Goal: Task Accomplishment & Management: Manage account settings

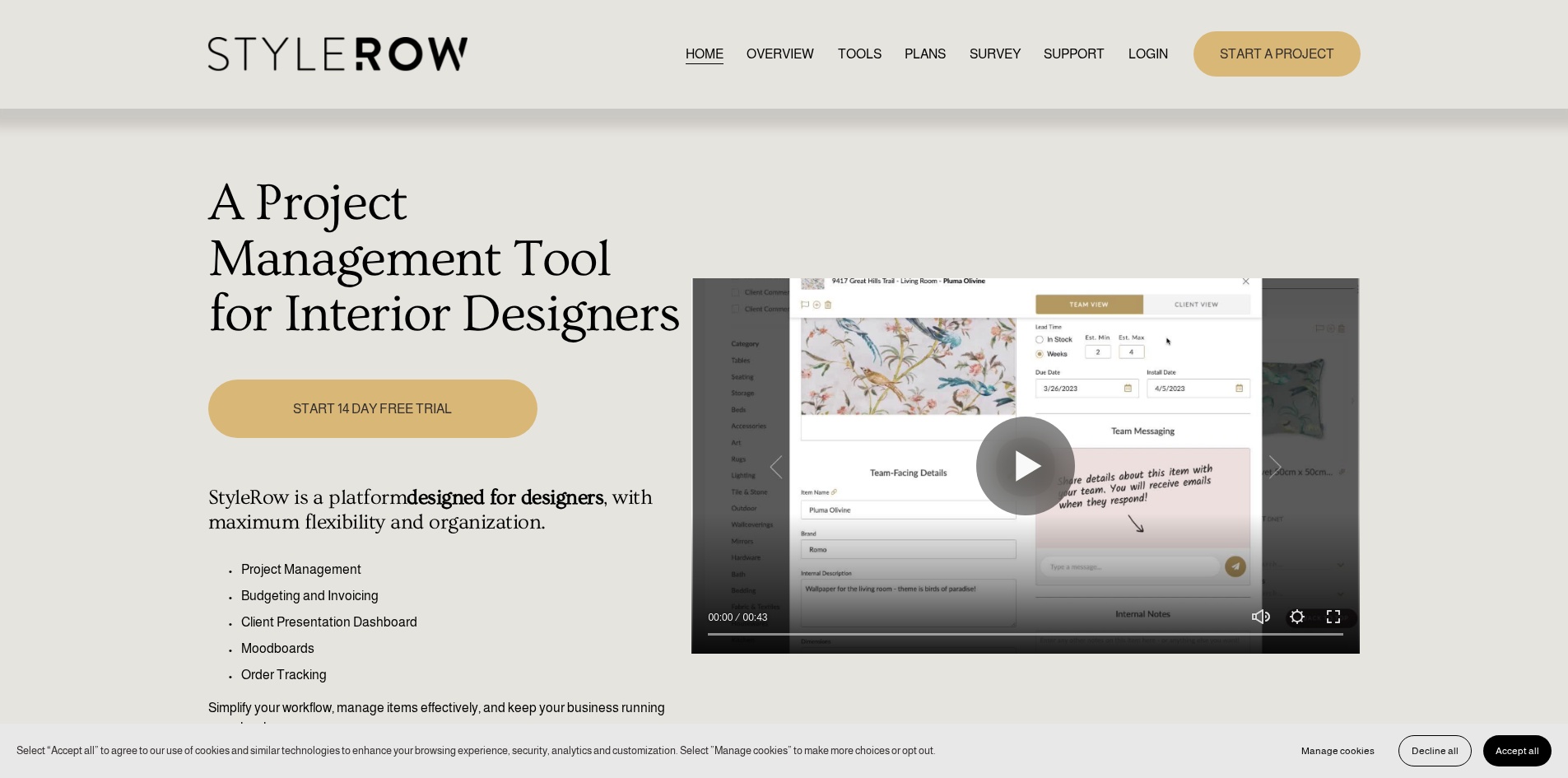
click at [1157, 40] on div "HOME OVERVIEW TOOLS PLANS SURVEY SUPPORT QUESTIONS" at bounding box center [689, 54] width 960 height 33
click at [1155, 44] on link "LOGIN" at bounding box center [1148, 54] width 40 height 22
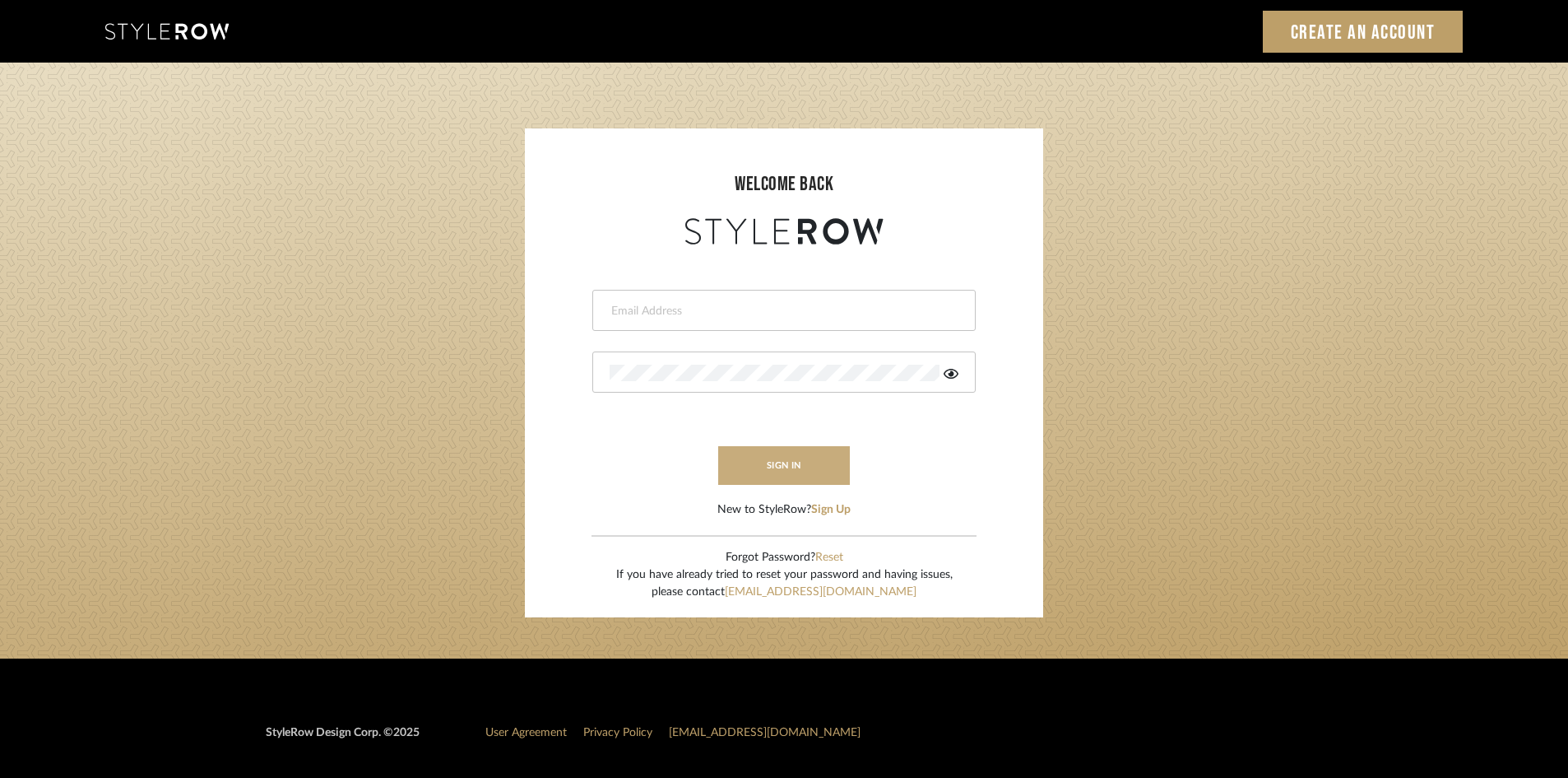
type input "ali.altamash24@gmail.com"
click at [756, 461] on button "sign in" at bounding box center [784, 465] width 132 height 39
click at [754, 464] on button "sign in" at bounding box center [784, 465] width 132 height 39
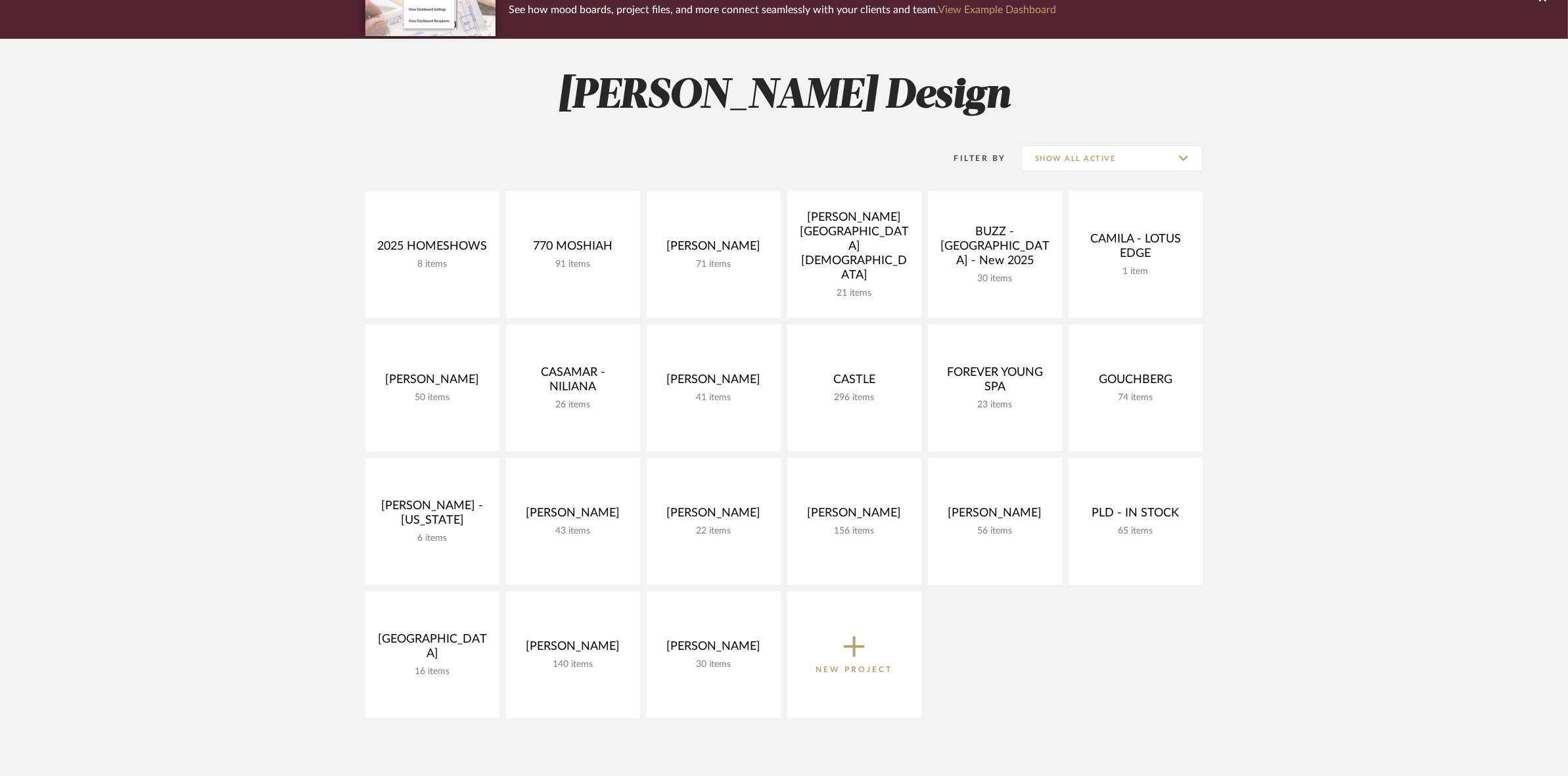
scroll to position [82, 0]
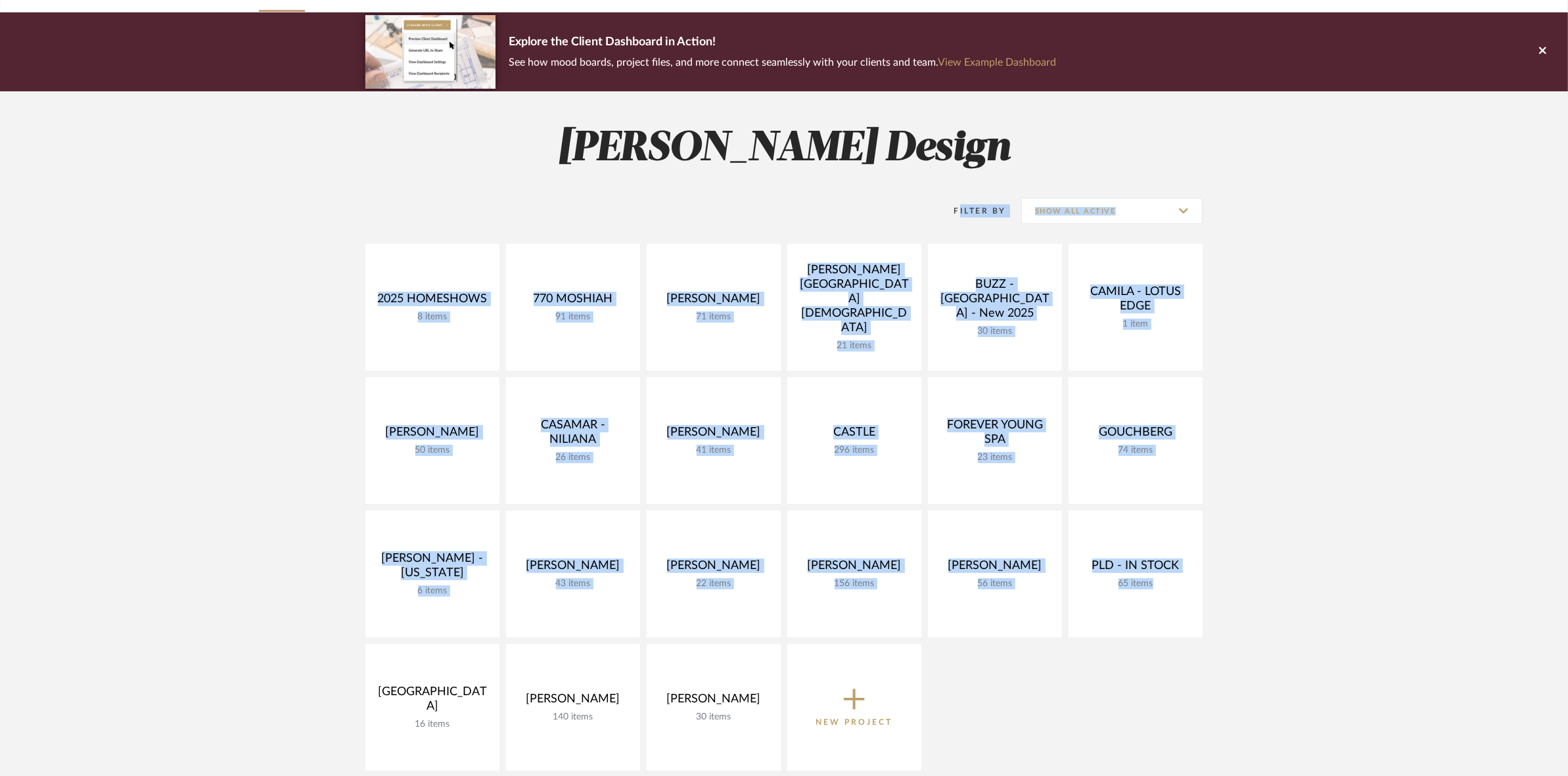
drag, startPoint x: 335, startPoint y: 236, endPoint x: 1322, endPoint y: 658, distance: 1073.4
click at [1322, 658] on project-collections "Explore the Client Dashboard in Action! See how mood boards, project files, and…" at bounding box center [784, 573] width 1568 height 1122
drag, startPoint x: 1322, startPoint y: 658, endPoint x: 1315, endPoint y: 608, distance: 50.5
click at [1322, 659] on project-collections "Explore the Client Dashboard in Action! See how mood boards, project files, and…" at bounding box center [784, 573] width 1568 height 1122
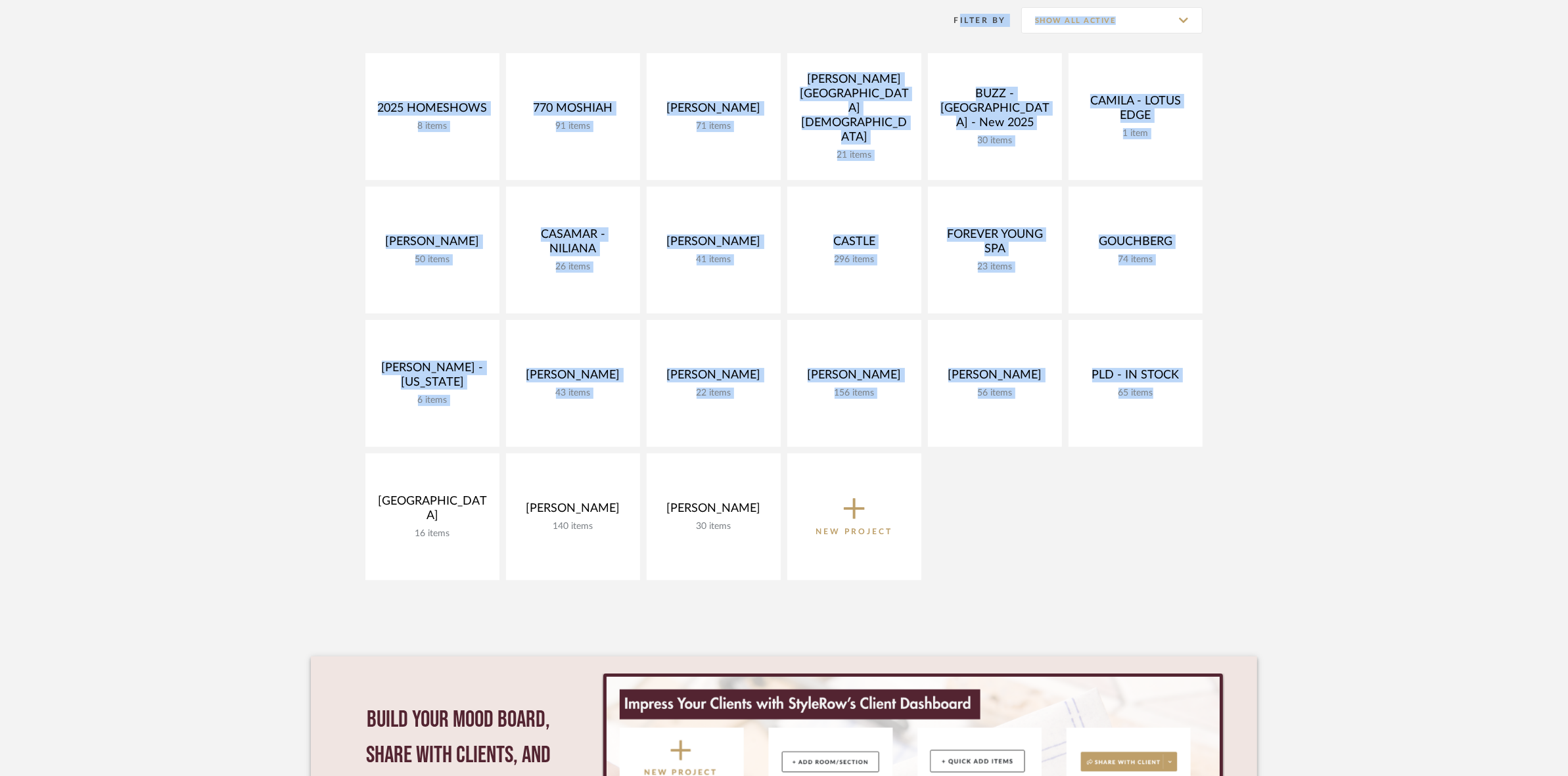
scroll to position [328, 0]
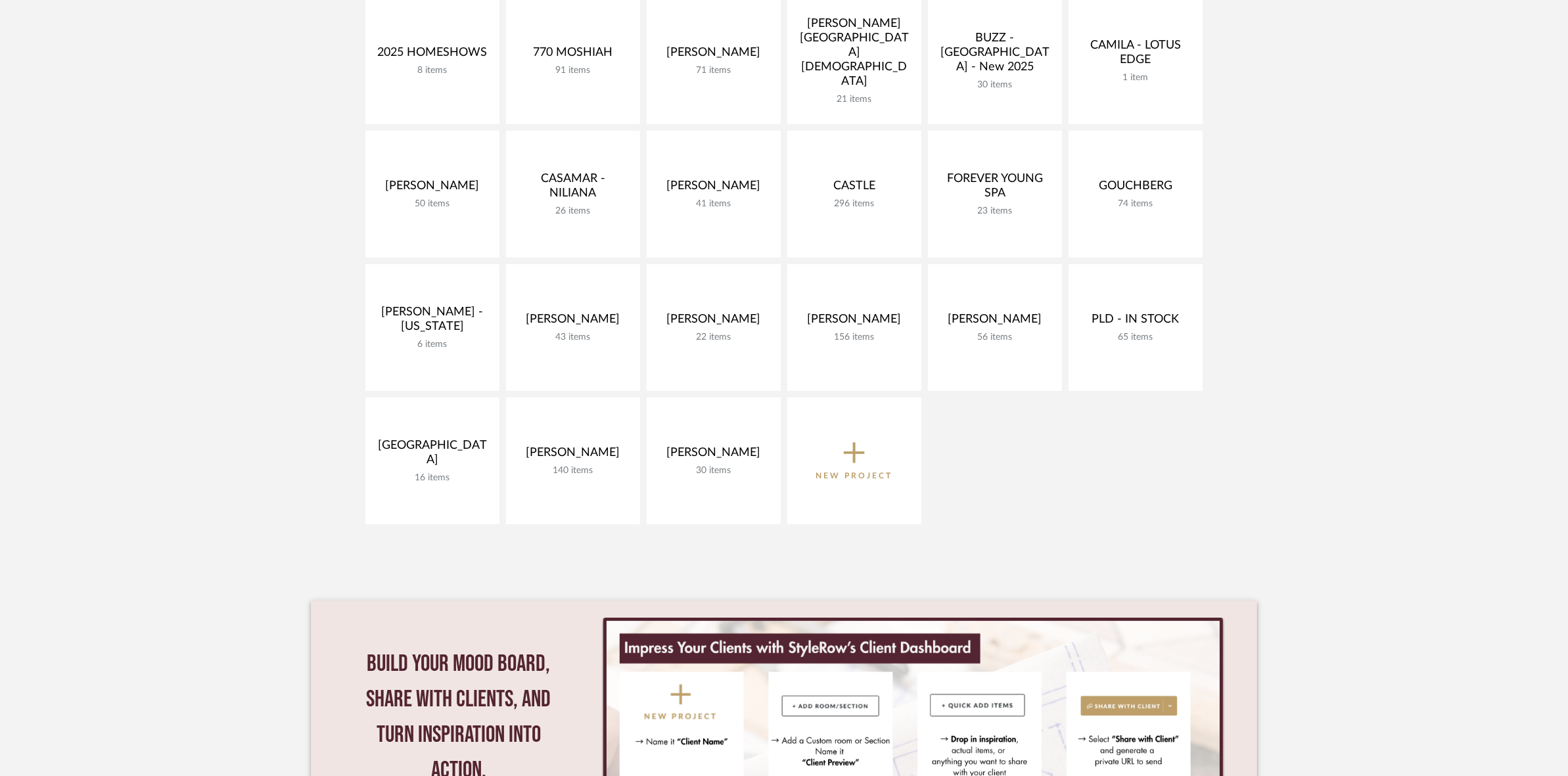
click at [1197, 547] on div "Perla Lichi Design Filter By Show All Active 2025 HOMESHOWS 8 items View Budget…" at bounding box center [784, 366] width 946 height 1043
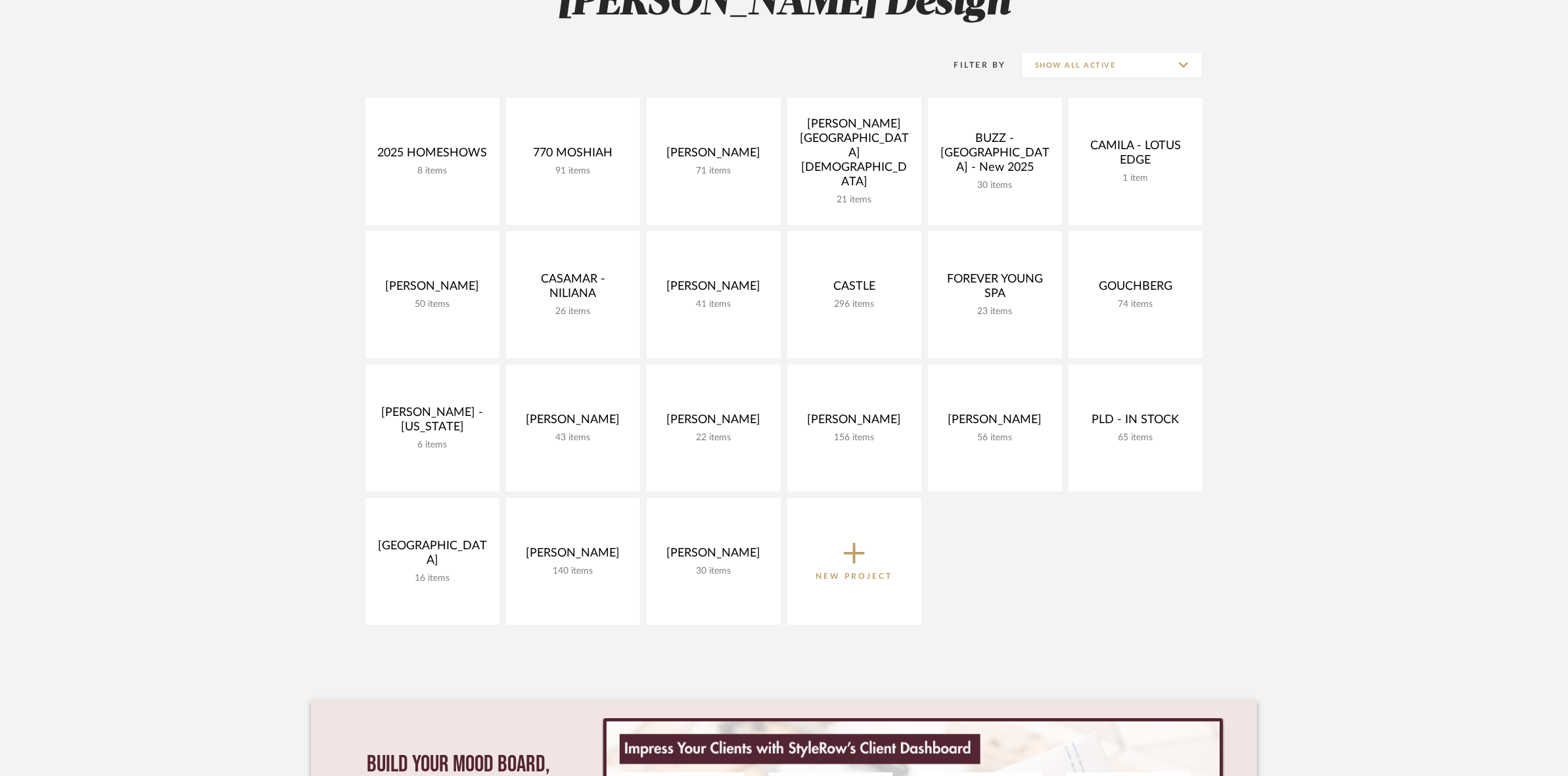
scroll to position [164, 0]
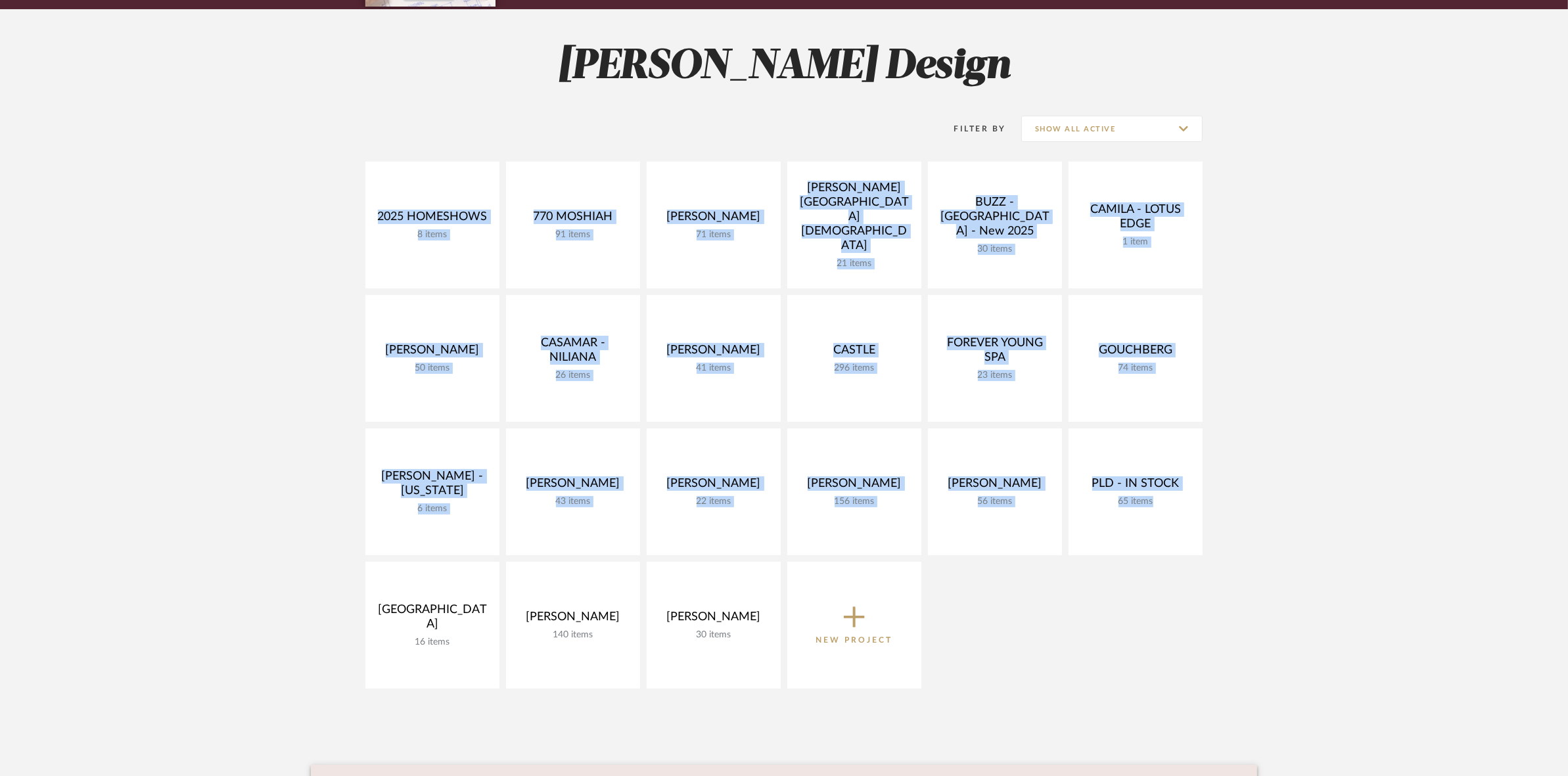
drag, startPoint x: 300, startPoint y: 168, endPoint x: 1339, endPoint y: 667, distance: 1152.6
click at [1339, 667] on project-collections "Explore the Client Dashboard in Action! See how mood boards, project files, and…" at bounding box center [784, 491] width 1568 height 1122
click at [1341, 658] on project-collections "Explore the Client Dashboard in Action! See how mood boards, project files, and…" at bounding box center [784, 491] width 1568 height 1122
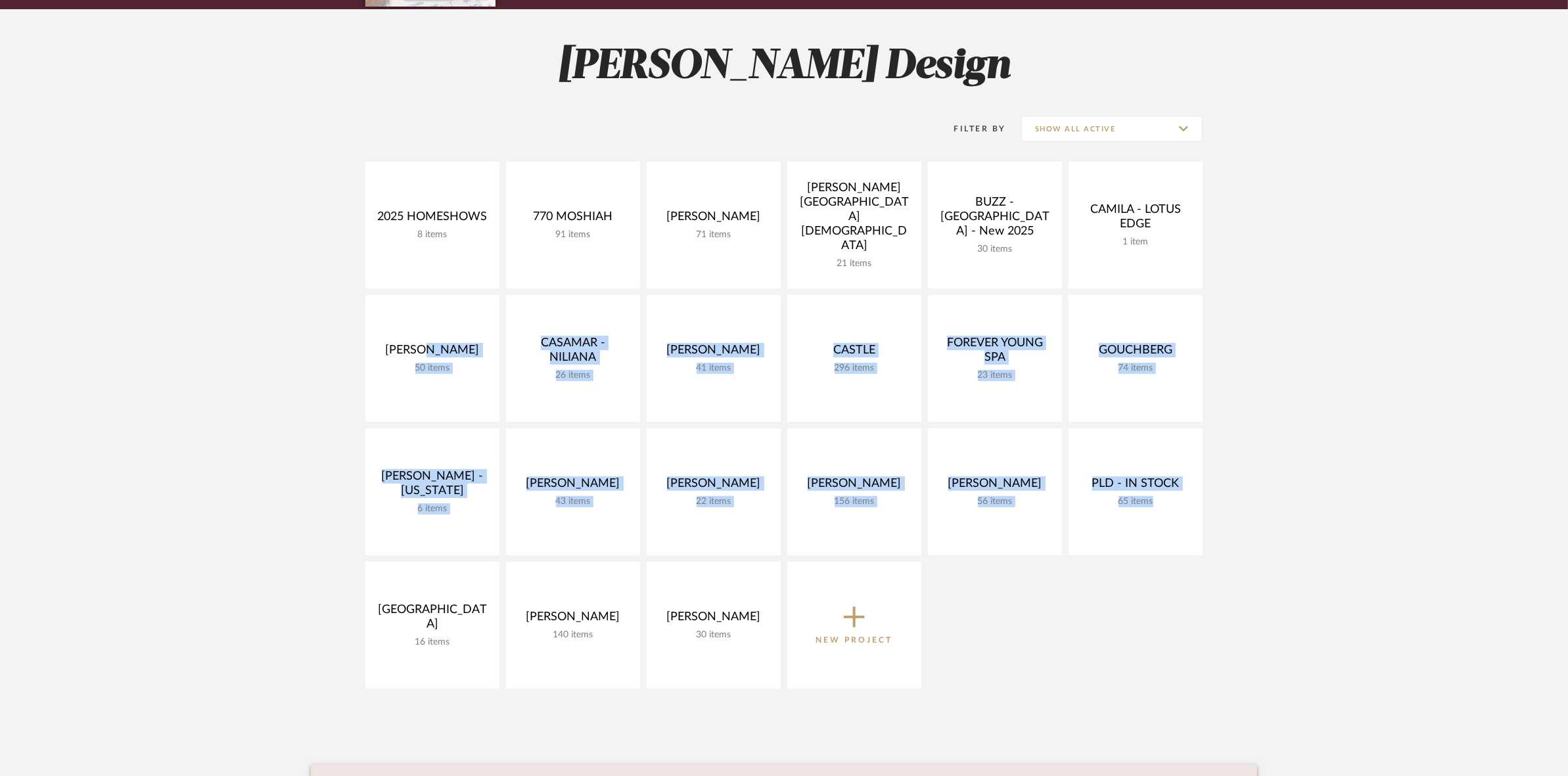
drag, startPoint x: 1371, startPoint y: 629, endPoint x: 334, endPoint y: 159, distance: 1138.5
click at [417, 273] on project-collections "Explore the Client Dashboard in Action! See how mood boards, project files, and…" at bounding box center [784, 491] width 1568 height 1122
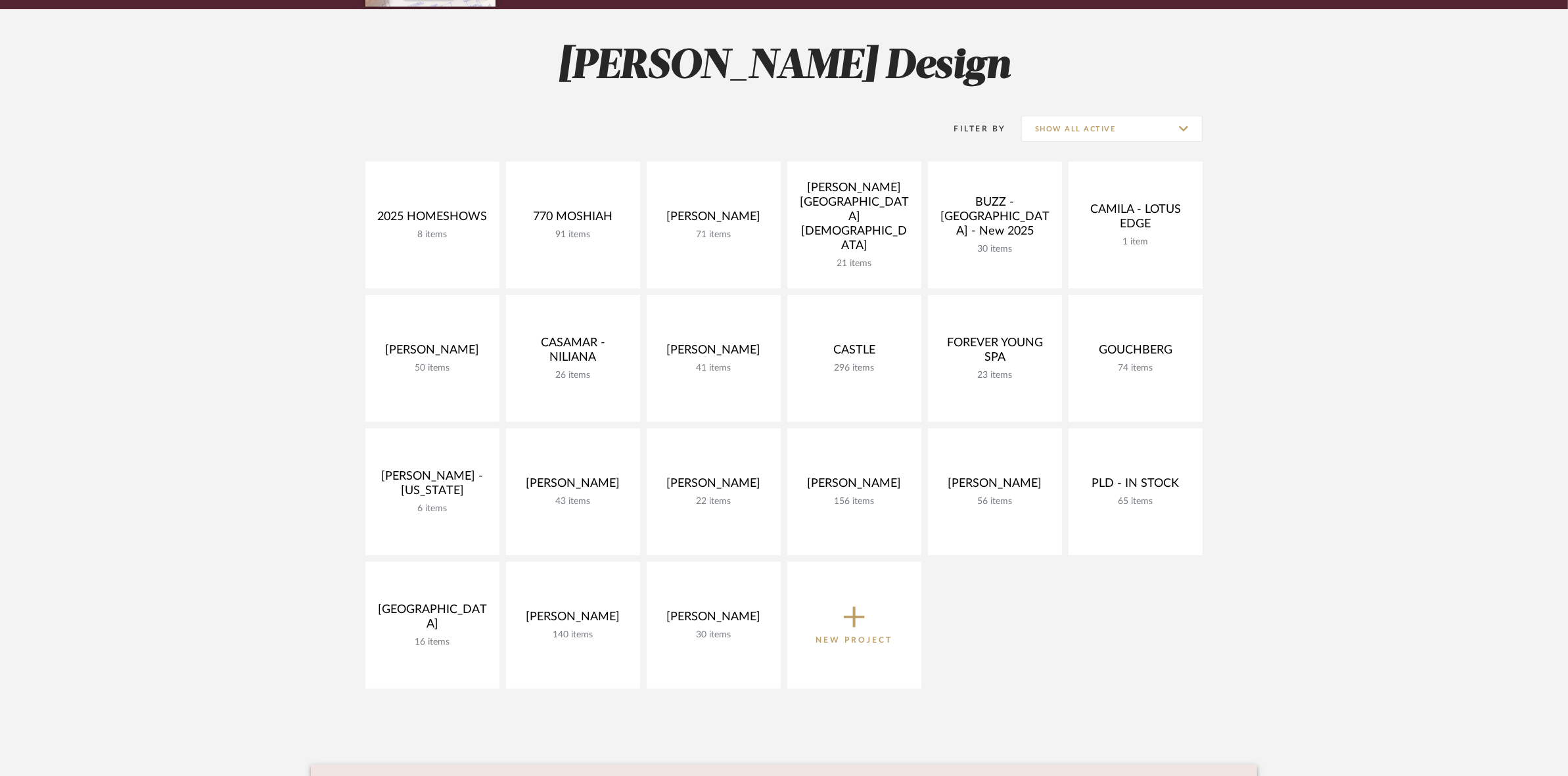
click at [326, 147] on div "Filter By Show All Active 2025 HOMESHOWS 8 items View Budget Open Project 770 M…" at bounding box center [784, 396] width 946 height 598
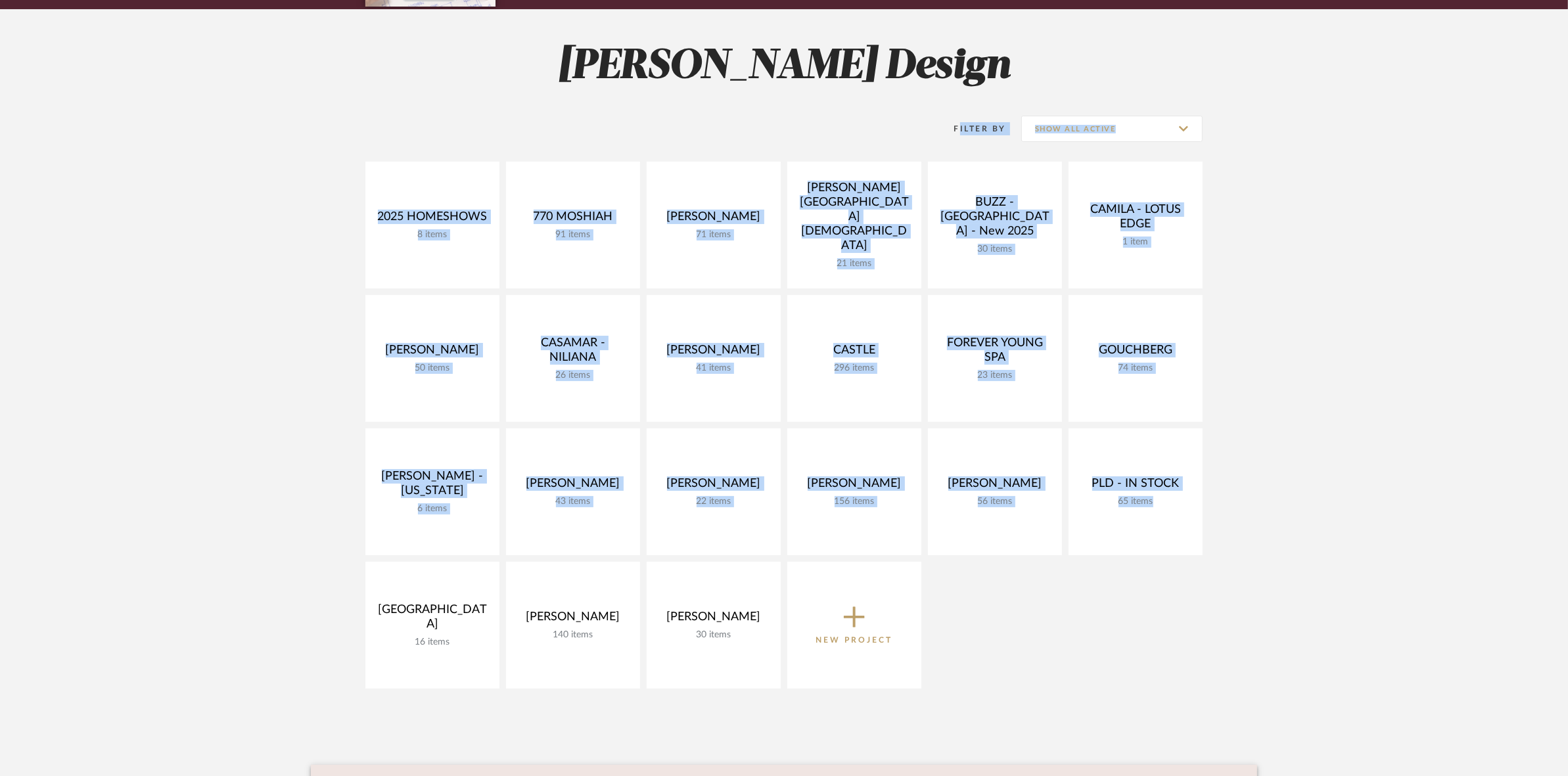
drag, startPoint x: 862, startPoint y: 409, endPoint x: 1311, endPoint y: 645, distance: 507.2
click at [1311, 645] on project-collections "Explore the Client Dashboard in Action! See how mood boards, project files, and…" at bounding box center [784, 491] width 1568 height 1122
drag, startPoint x: 1311, startPoint y: 645, endPoint x: 1242, endPoint y: 609, distance: 77.8
click at [1310, 648] on project-collections "Explore the Client Dashboard in Action! See how mood boards, project files, and…" at bounding box center [784, 491] width 1568 height 1122
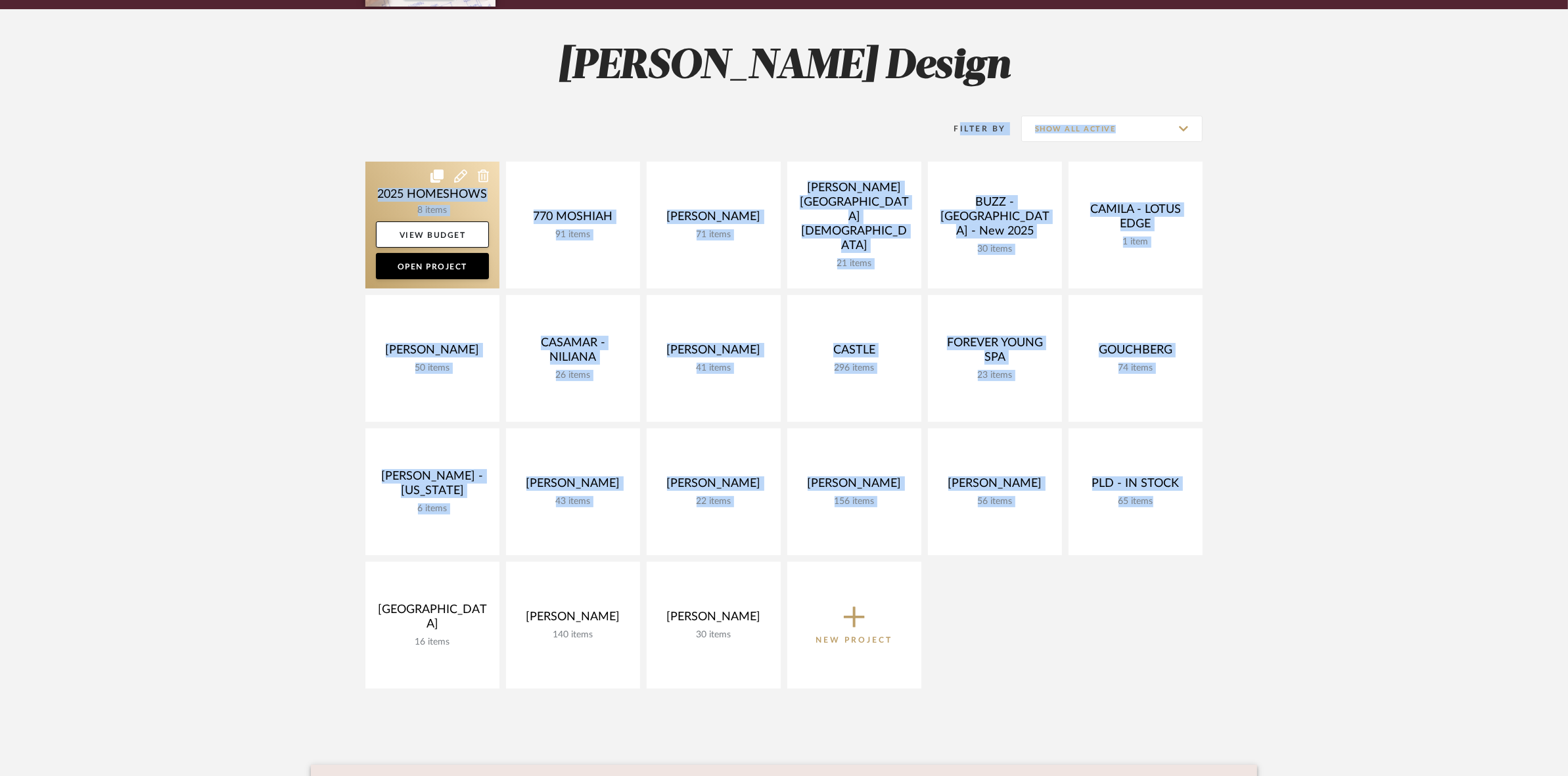
click at [376, 171] on link at bounding box center [432, 225] width 134 height 127
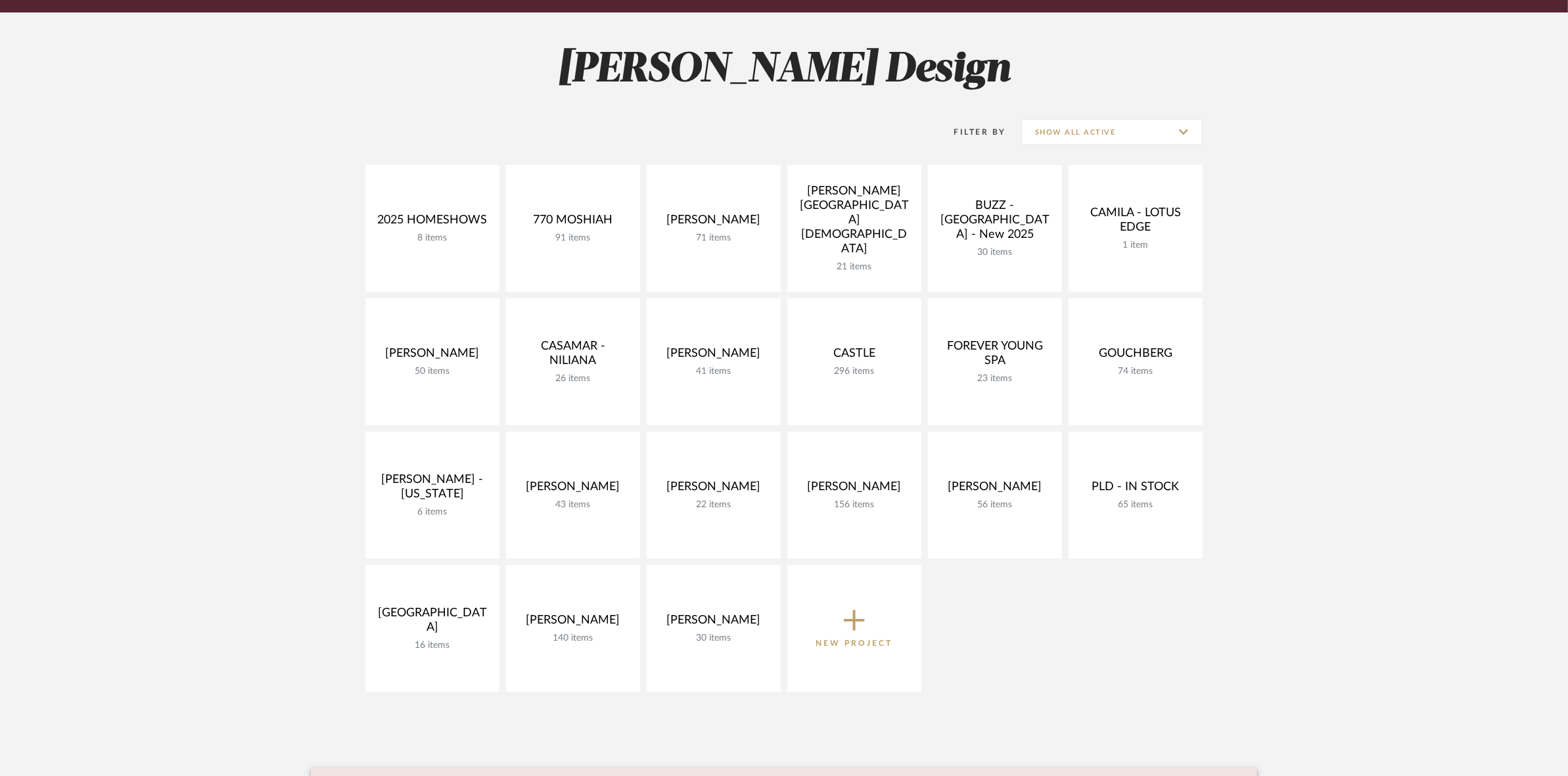
scroll to position [164, 0]
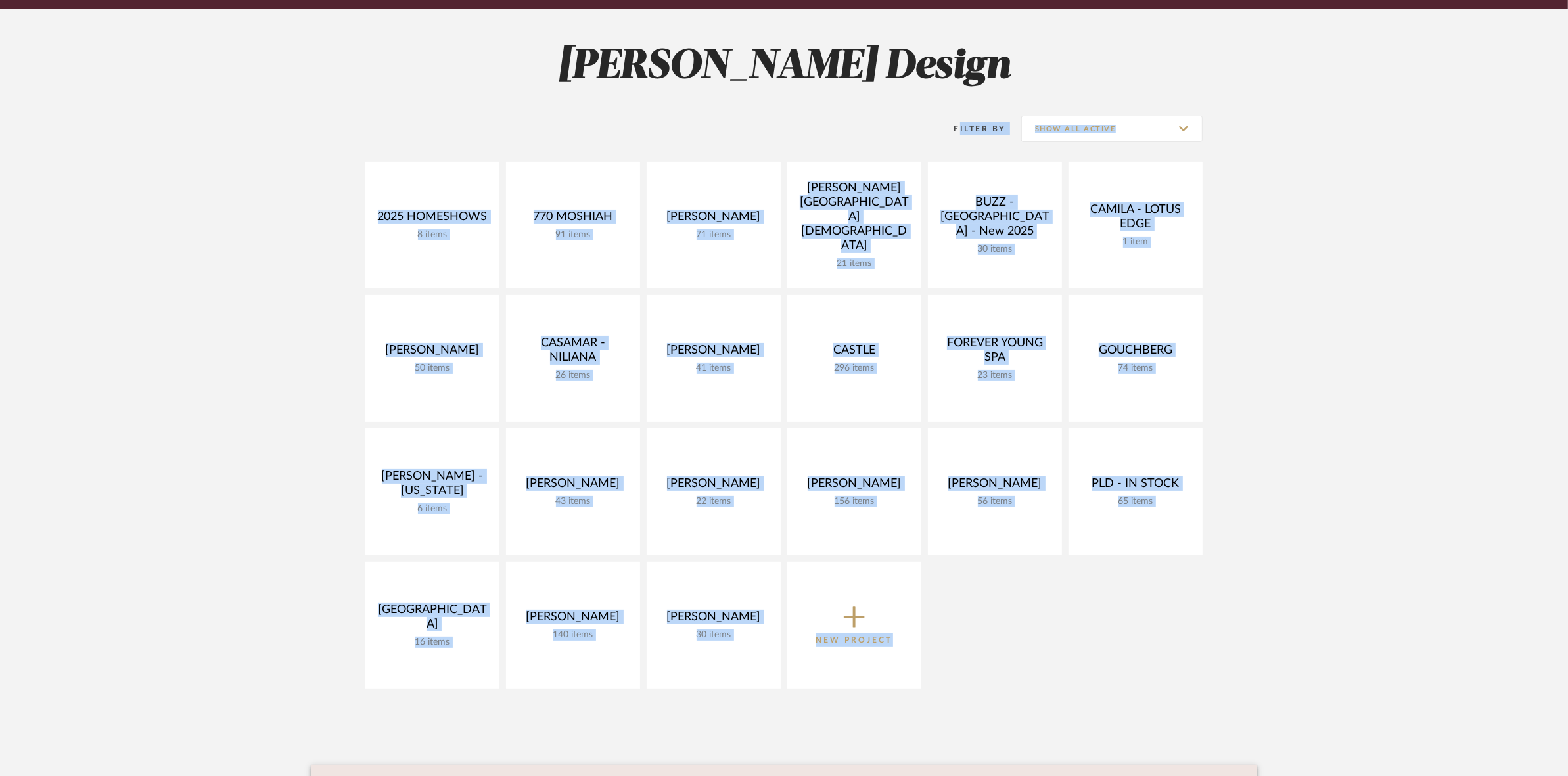
drag, startPoint x: 340, startPoint y: 141, endPoint x: 957, endPoint y: 654, distance: 802.4
click at [957, 654] on div "Filter By Show All Active 2025 HOMESHOWS 8 items View Budget Open Project 770 M…" at bounding box center [784, 396] width 946 height 598
click at [957, 653] on div "2025 HOMESHOWS 8 items View Budget Open Project 770 MOSHIAH 91 items View Budge…" at bounding box center [784, 428] width 946 height 533
drag, startPoint x: 355, startPoint y: 158, endPoint x: 966, endPoint y: 648, distance: 783.2
click at [966, 648] on div "Filter By Show All Active 2025 HOMESHOWS 8 items View Budget Open Project 770 […" at bounding box center [784, 396] width 946 height 598
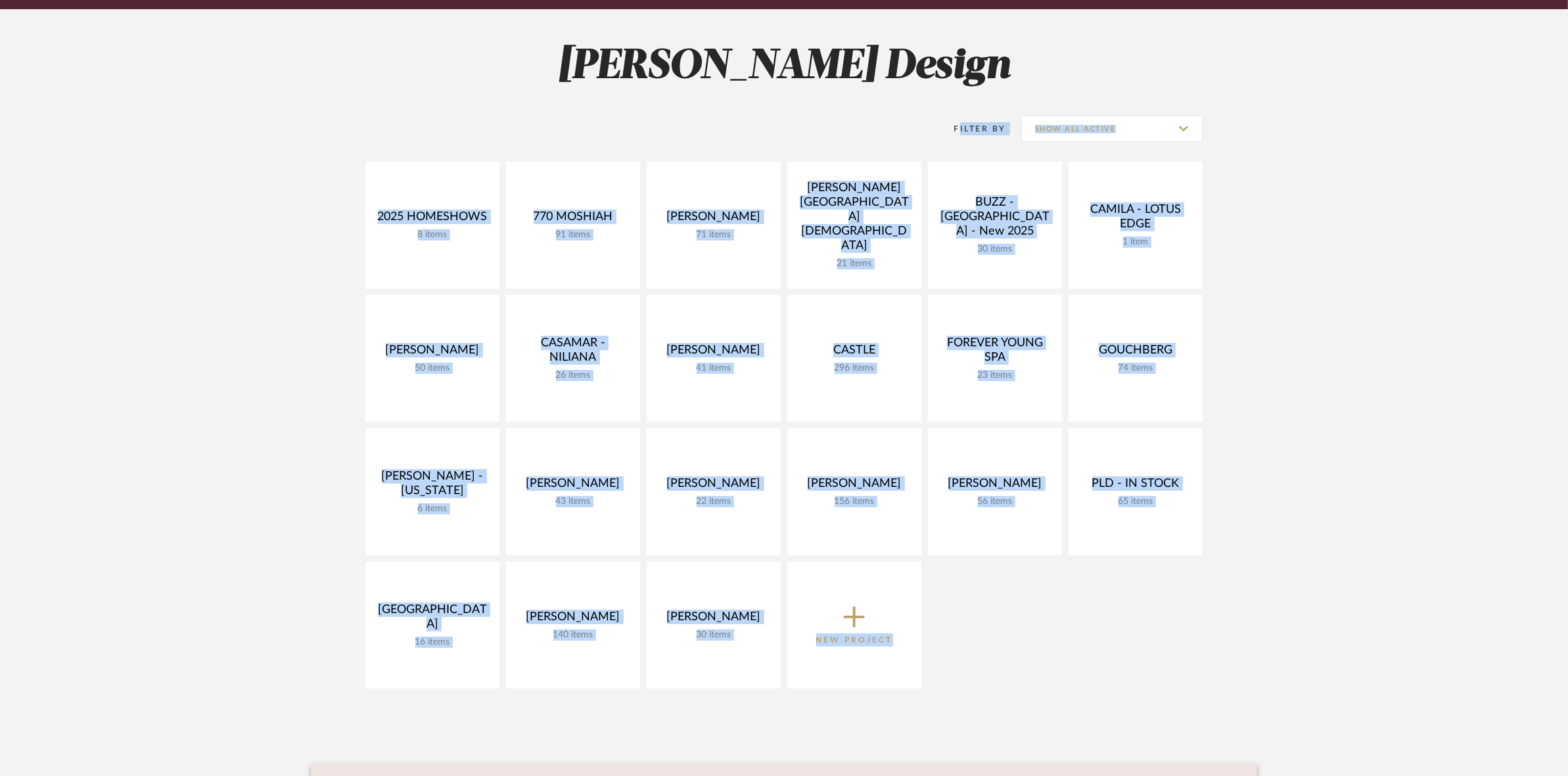
click at [973, 661] on div "2025 HOMESHOWS 8 items View Budget Open Project 770 MOSHIAH 91 items View Budge…" at bounding box center [784, 428] width 946 height 533
drag, startPoint x: 354, startPoint y: 163, endPoint x: 940, endPoint y: 671, distance: 775.5
click at [933, 680] on div "2025 HOMESHOWS 8 items View Budget Open Project 770 MOSHIAH 91 items View Budge…" at bounding box center [784, 428] width 946 height 533
click at [348, 168] on div "2025 HOMESHOWS 8 items View Budget Open Project 770 MOSHIAH 91 items View Budge…" at bounding box center [784, 428] width 946 height 533
drag, startPoint x: 360, startPoint y: 169, endPoint x: 958, endPoint y: 624, distance: 751.4
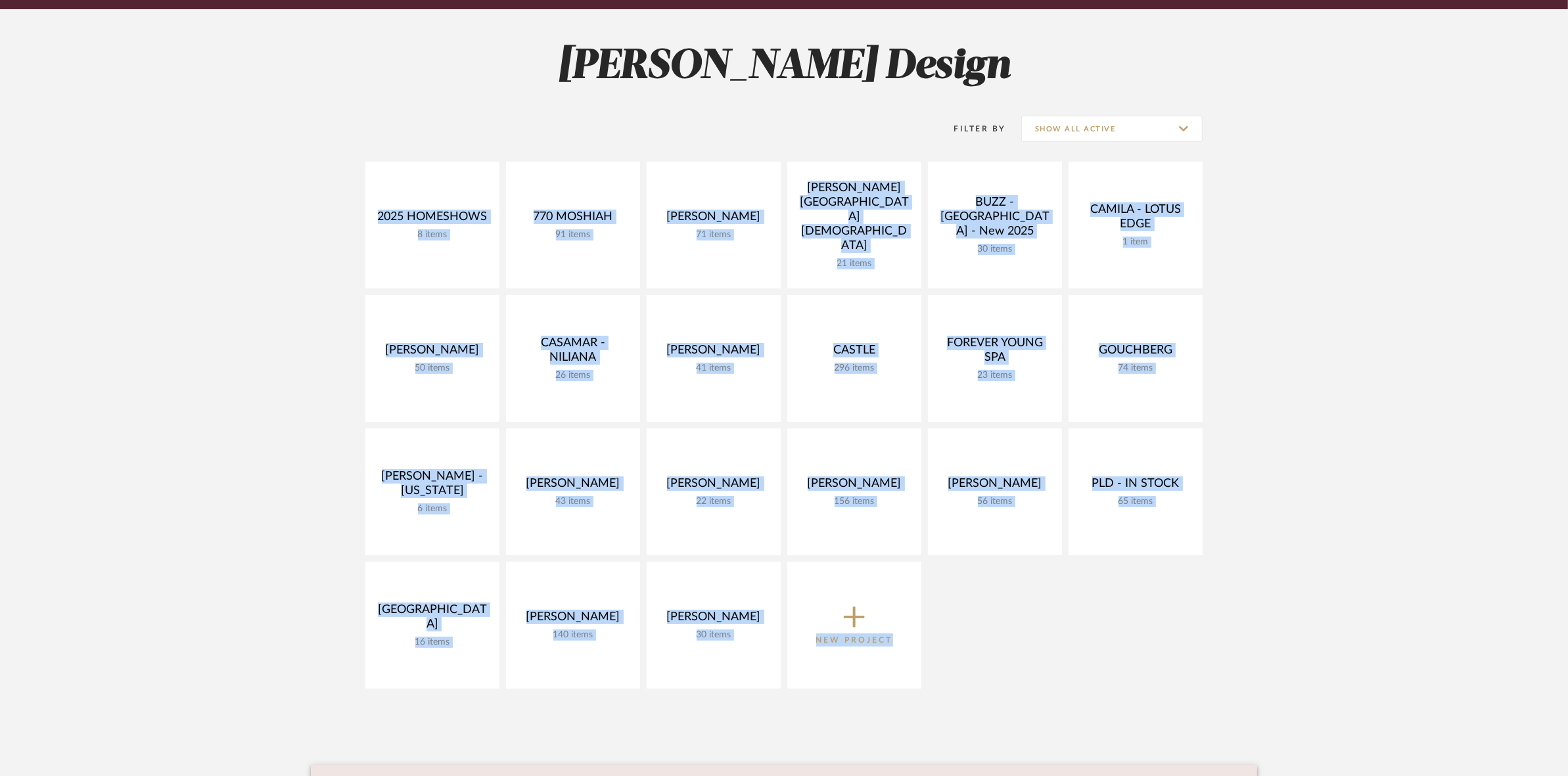
click at [931, 624] on div "2025 HOMESHOWS 8 items View Budget Open Project 770 MOSHIAH 91 items View Budge…" at bounding box center [784, 428] width 946 height 533
click at [964, 624] on div "2025 HOMESHOWS 8 items View Budget Open Project 770 MOSHIAH 91 items View Budge…" at bounding box center [784, 428] width 946 height 533
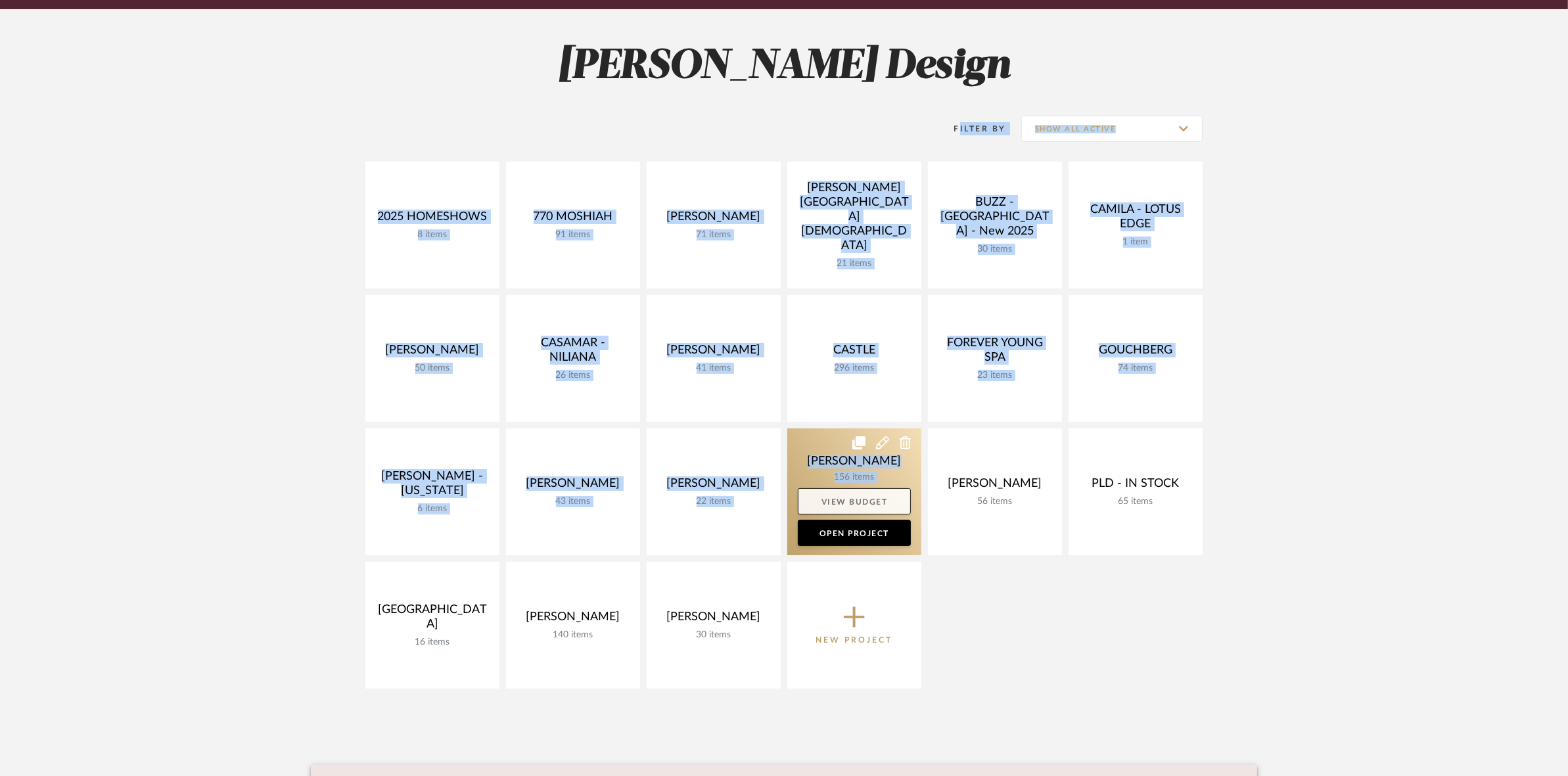
drag, startPoint x: 359, startPoint y: 159, endPoint x: 884, endPoint y: 506, distance: 629.3
click at [884, 506] on div "Filter By Show All Active 2025 HOMESHOWS 8 items View Budget Open Project 770 M…" at bounding box center [784, 396] width 946 height 598
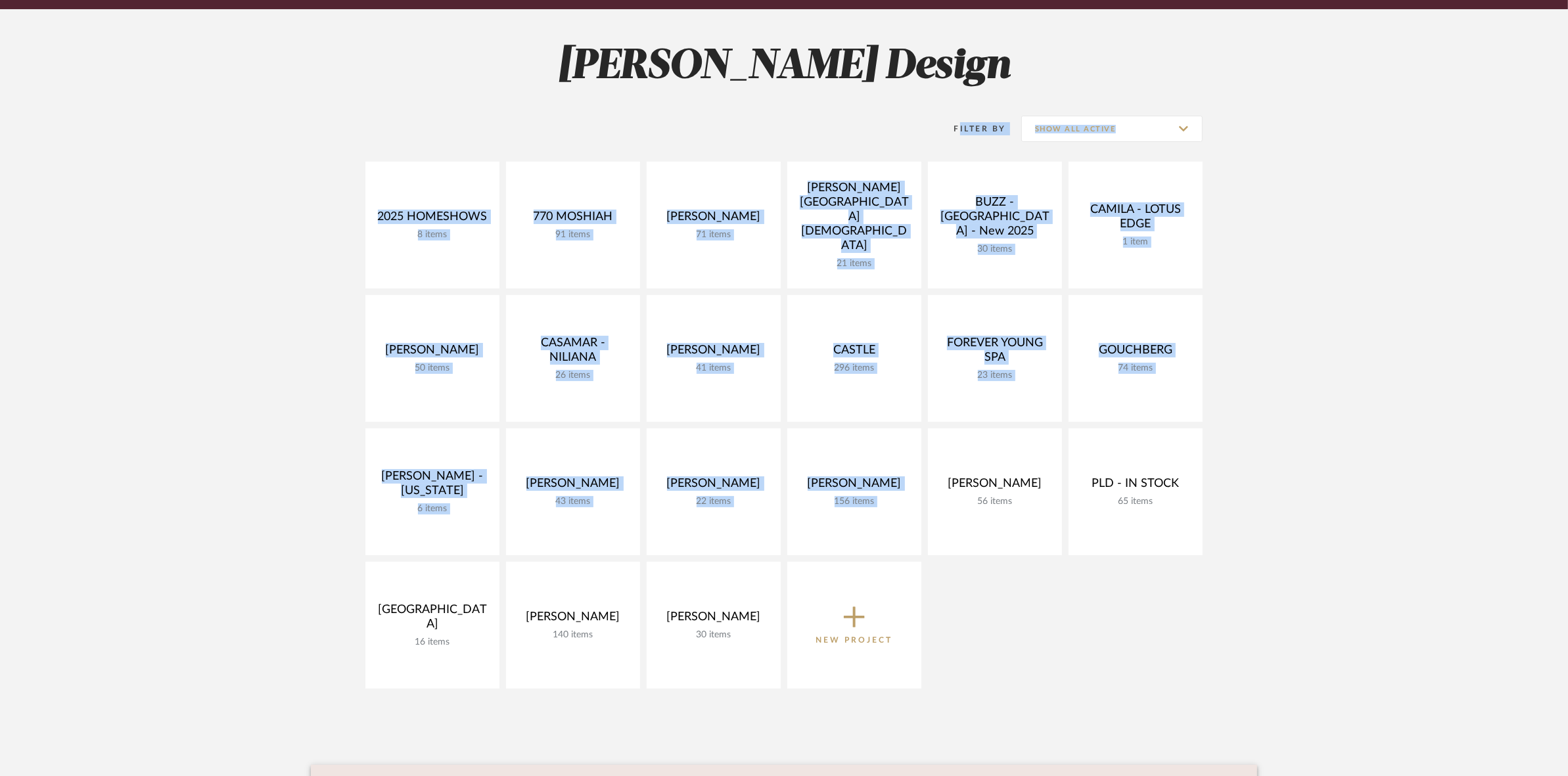
drag, startPoint x: 335, startPoint y: 145, endPoint x: 347, endPoint y: 158, distance: 17.7
click at [335, 145] on div "Filter By Show All Active 2025 HOMESHOWS 8 items View Budget Open Project 770 M…" at bounding box center [784, 396] width 946 height 598
click at [359, 159] on div "Filter By Show All Active 2025 HOMESHOWS 8 items View Budget Open Project 770 M…" at bounding box center [784, 396] width 946 height 598
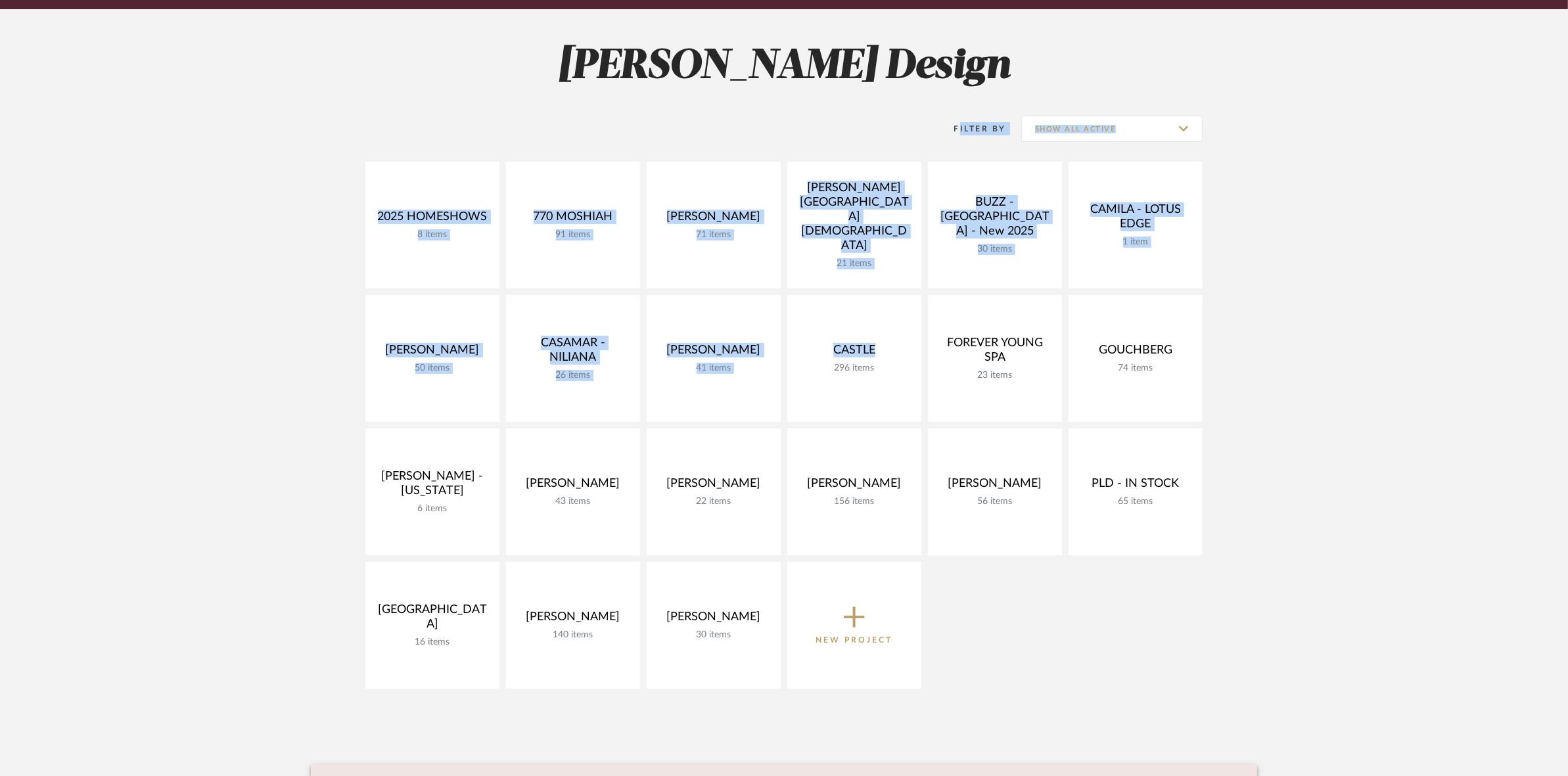
drag, startPoint x: 359, startPoint y: 159, endPoint x: 373, endPoint y: 145, distance: 19.8
click at [737, 365] on div "Filter By Show All Active 2025 HOMESHOWS 8 items View Budget Open Project 770 M…" at bounding box center [784, 396] width 946 height 598
click at [293, 122] on project-collections "Explore the Client Dashboard in Action! See how mood boards, project files, and…" at bounding box center [784, 491] width 1568 height 1122
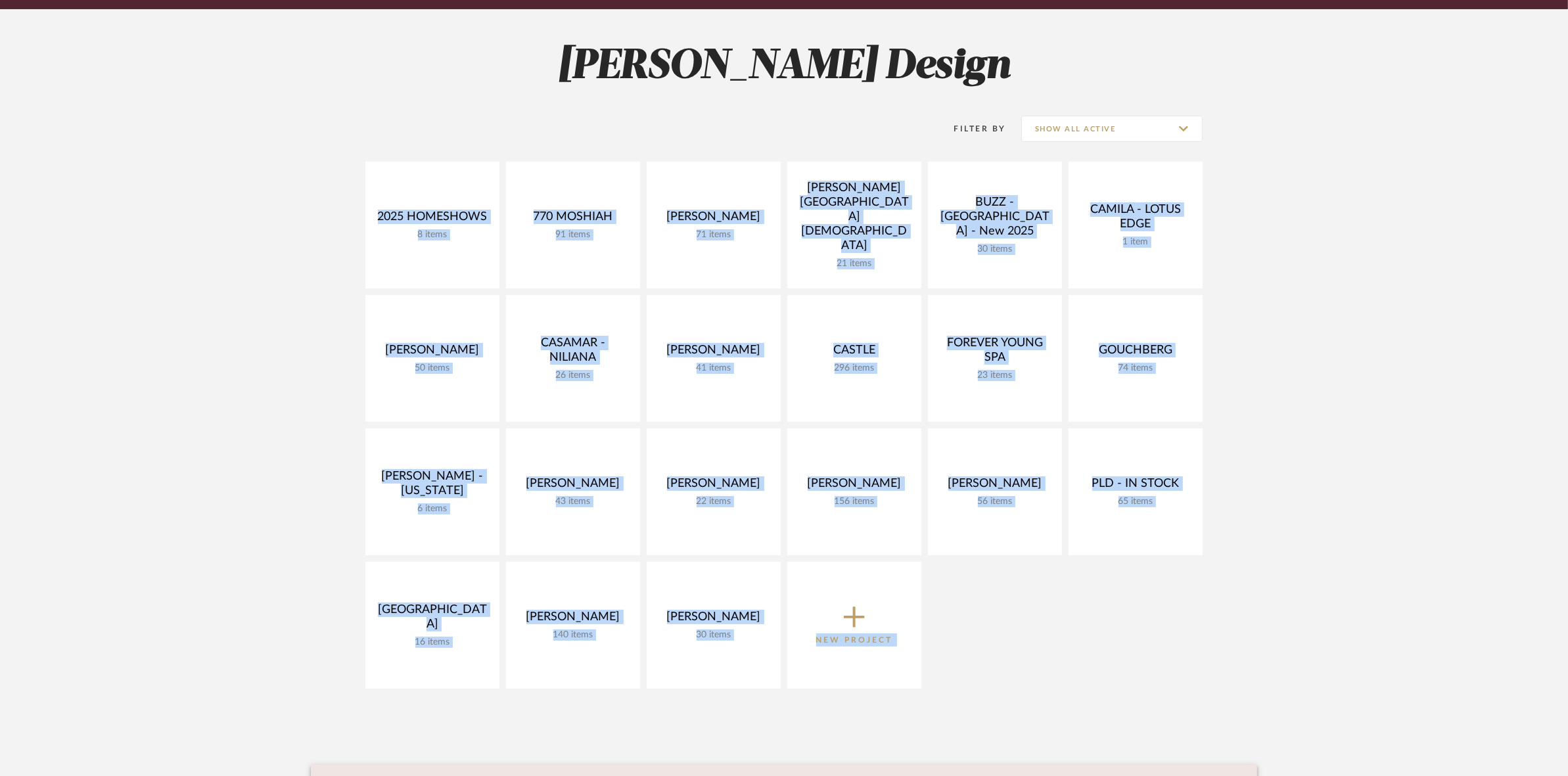
drag, startPoint x: 361, startPoint y: 162, endPoint x: 1353, endPoint y: 739, distance: 1147.6
click at [1348, 753] on project-collections "Explore the Client Dashboard in Action! See how mood boards, project files, and…" at bounding box center [784, 491] width 1568 height 1122
click at [1244, 208] on div "2025 HOMESHOWS 8 items View Budget Open Project 770 MOSHIAH 91 items View Budge…" at bounding box center [784, 428] width 946 height 533
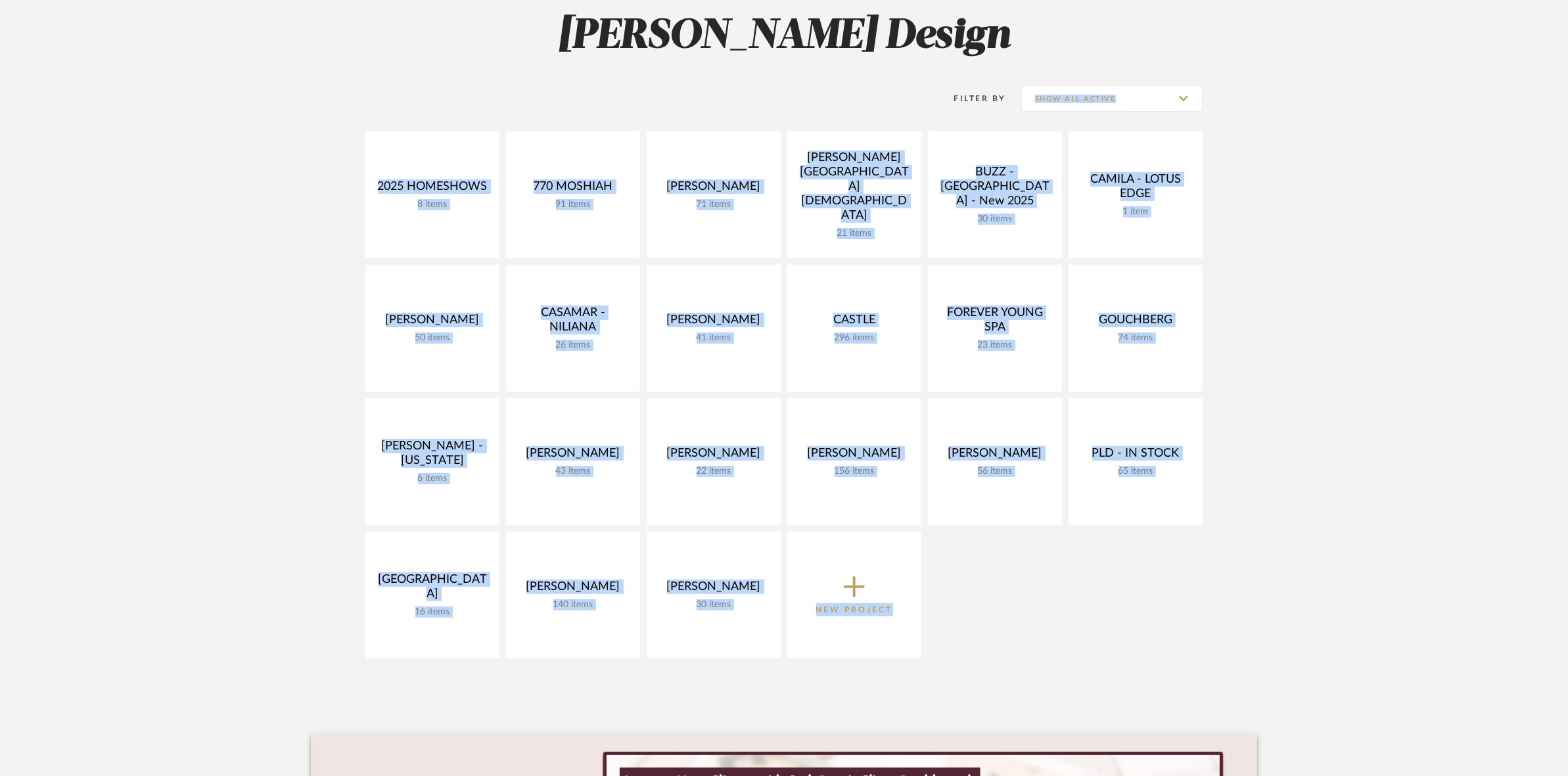
drag, startPoint x: 1261, startPoint y: 95, endPoint x: 790, endPoint y: 620, distance: 705.3
click at [561, 710] on project-collections "Explore the Client Dashboard in Action! See how mood boards, project files, and…" at bounding box center [784, 461] width 1568 height 1122
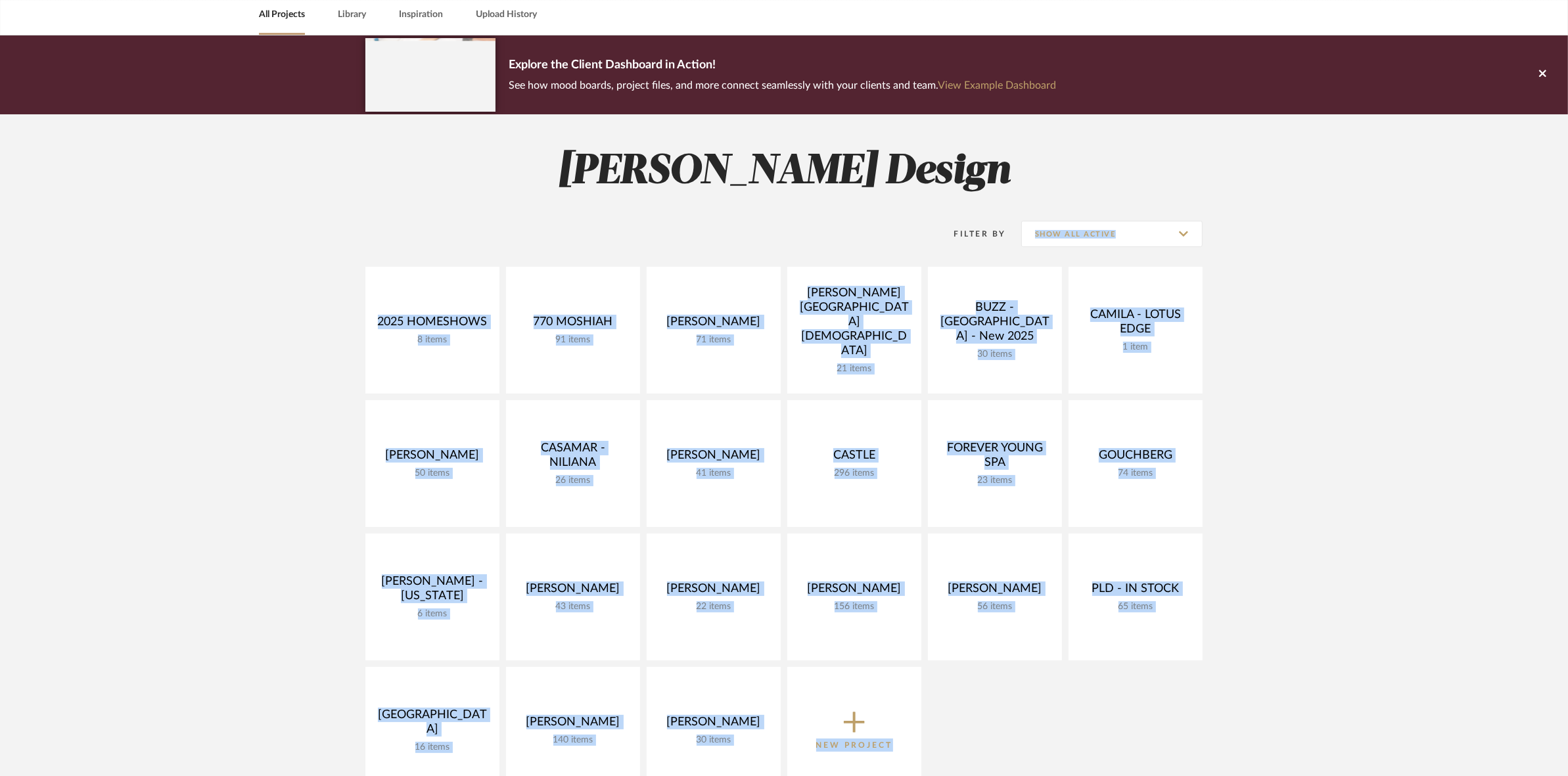
scroll to position [0, 0]
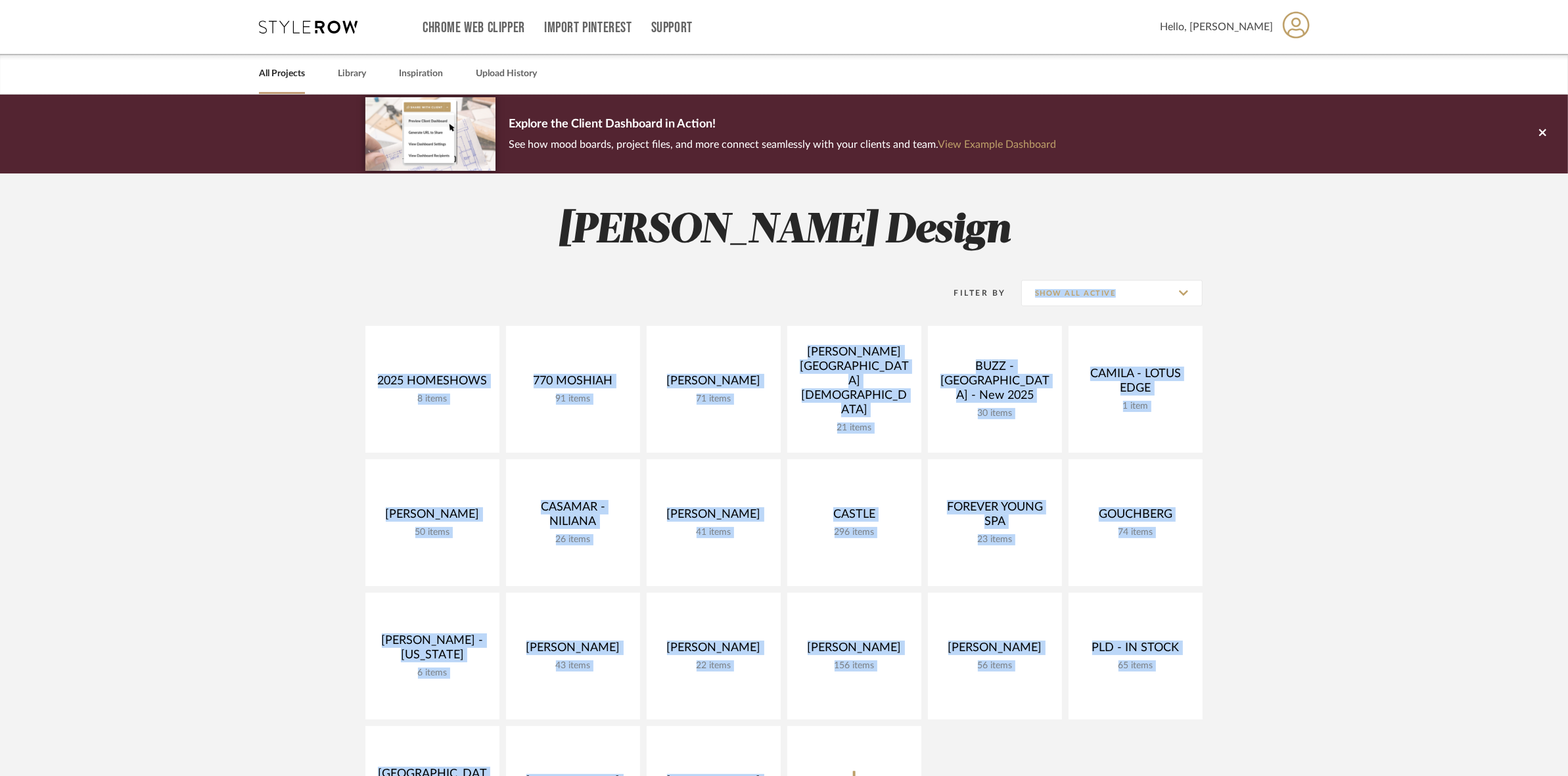
click at [1331, 304] on project-collections "Explore the Client Dashboard in Action! See how mood boards, project files, and…" at bounding box center [784, 655] width 1568 height 1122
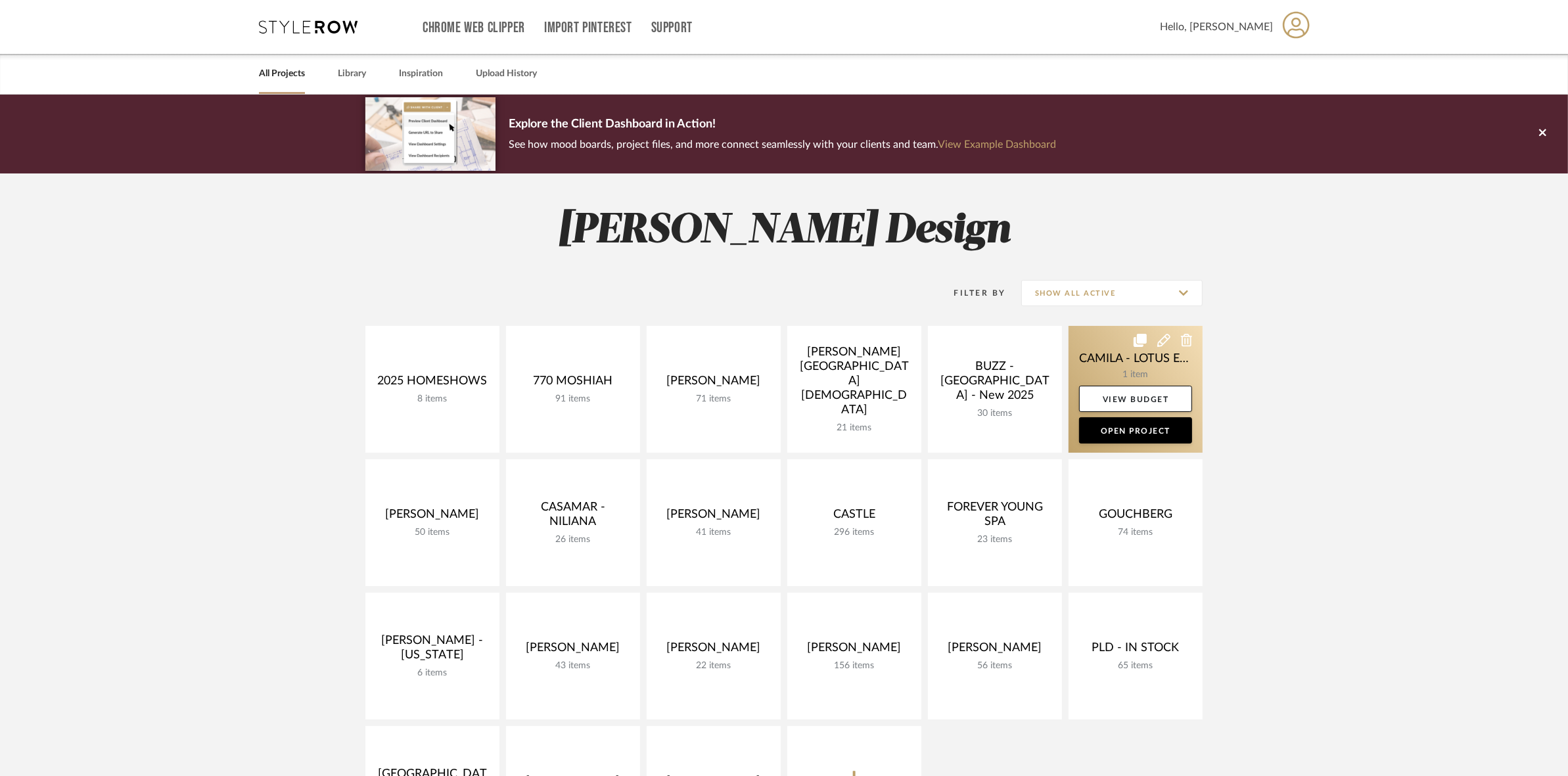
click at [1079, 356] on link at bounding box center [1135, 389] width 134 height 127
